Goal: Information Seeking & Learning: Learn about a topic

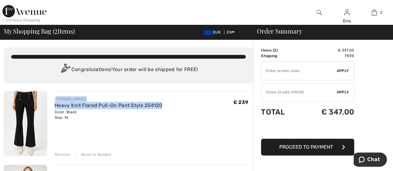
drag, startPoint x: 56, startPoint y: 98, endPoint x: 174, endPoint y: 105, distance: 118.4
click at [174, 105] on div "JOSEPH RIBKOFF Heavy Knit Flared Pull-On Pant Style 254120 Color: Black Size: 1…" at bounding box center [154, 108] width 199 height 24
copy div "OSEPH RIBKOFF Heavy Knit Flared Pull-On Pant Style 254120"
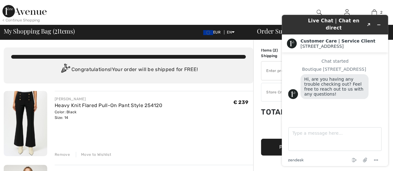
click at [182, 112] on div "JOSEPH RIBKOFF Heavy Knit Flared Pull-On Pant Style 254120 Color: Black Size: 1…" at bounding box center [154, 108] width 199 height 24
click at [380, 23] on icon "Minimize widget" at bounding box center [379, 25] width 4 height 4
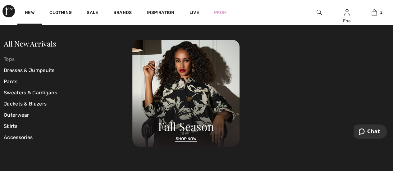
click at [16, 55] on link "Tops" at bounding box center [68, 59] width 129 height 11
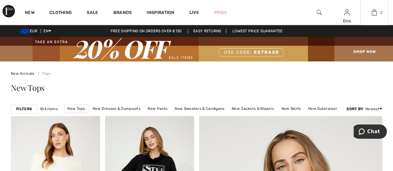
click at [375, 12] on img at bounding box center [374, 12] width 5 height 7
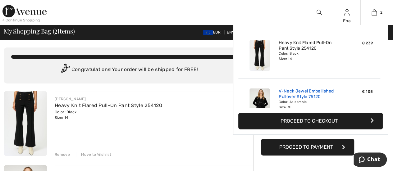
click at [300, 91] on link "V-Neck Jewel Embellished Pullover Style 75120" at bounding box center [309, 94] width 61 height 11
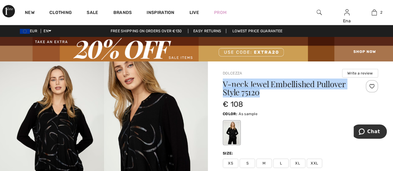
drag, startPoint x: 224, startPoint y: 83, endPoint x: 350, endPoint y: 96, distance: 126.3
click at [350, 96] on h1 "V-neck Jewel Embellished Pullover Style 75120" at bounding box center [288, 88] width 130 height 16
copy h1 "V-neck Jewel Embellished Pullover Style 75120"
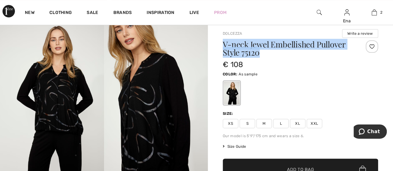
scroll to position [31, 0]
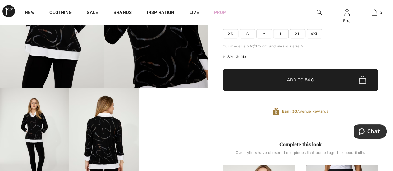
scroll to position [62, 0]
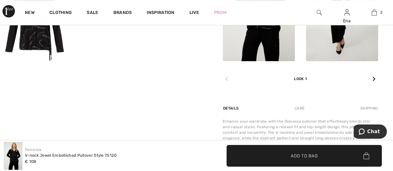
scroll to position [187, 0]
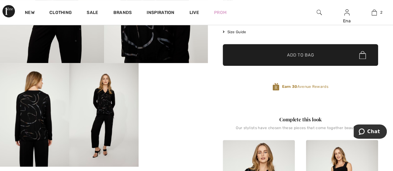
scroll to position [156, 0]
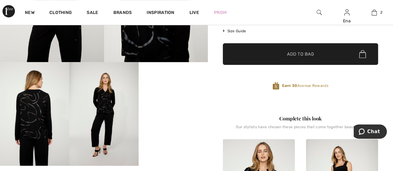
click at [165, 97] on video "Your browser does not support the video tag." at bounding box center [173, 79] width 69 height 35
